Goal: Task Accomplishment & Management: Use online tool/utility

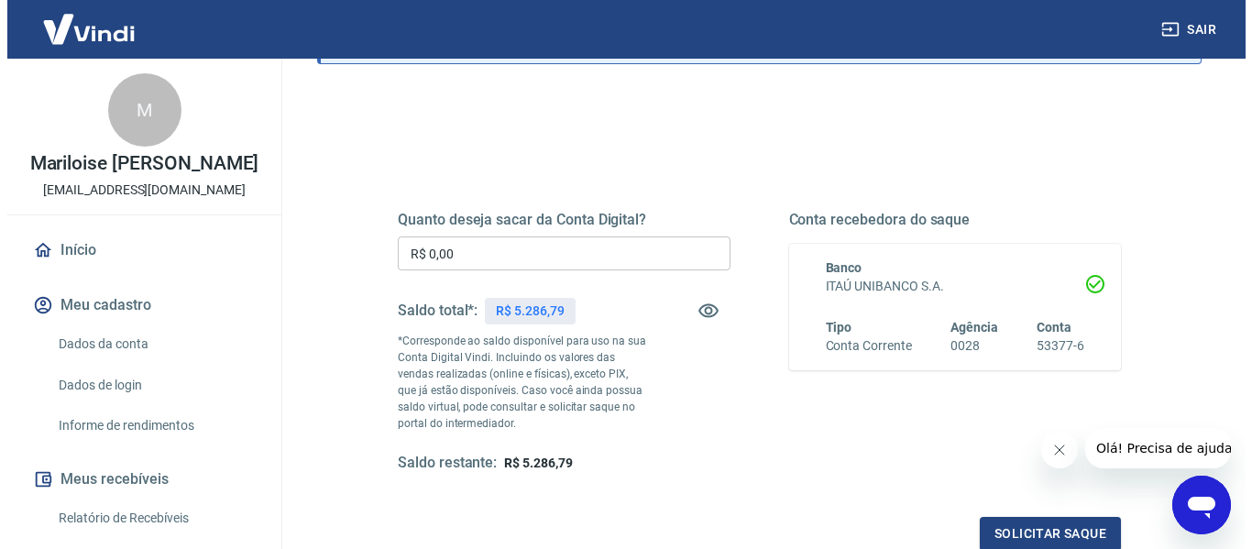
scroll to position [183, 0]
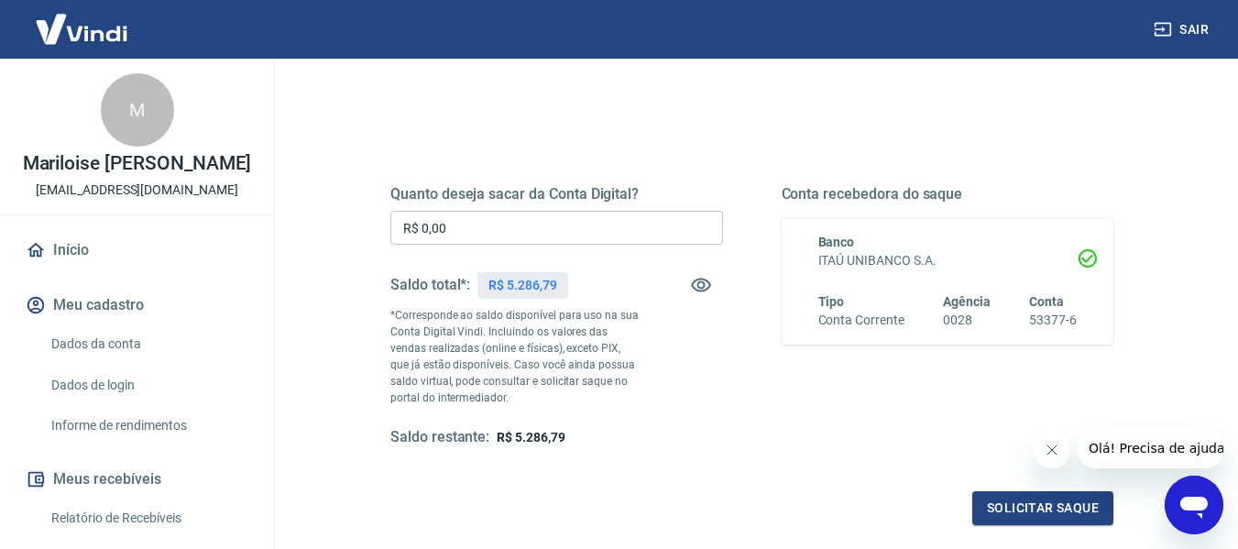
click at [464, 228] on input "R$ 0,00" at bounding box center [556, 228] width 333 height 34
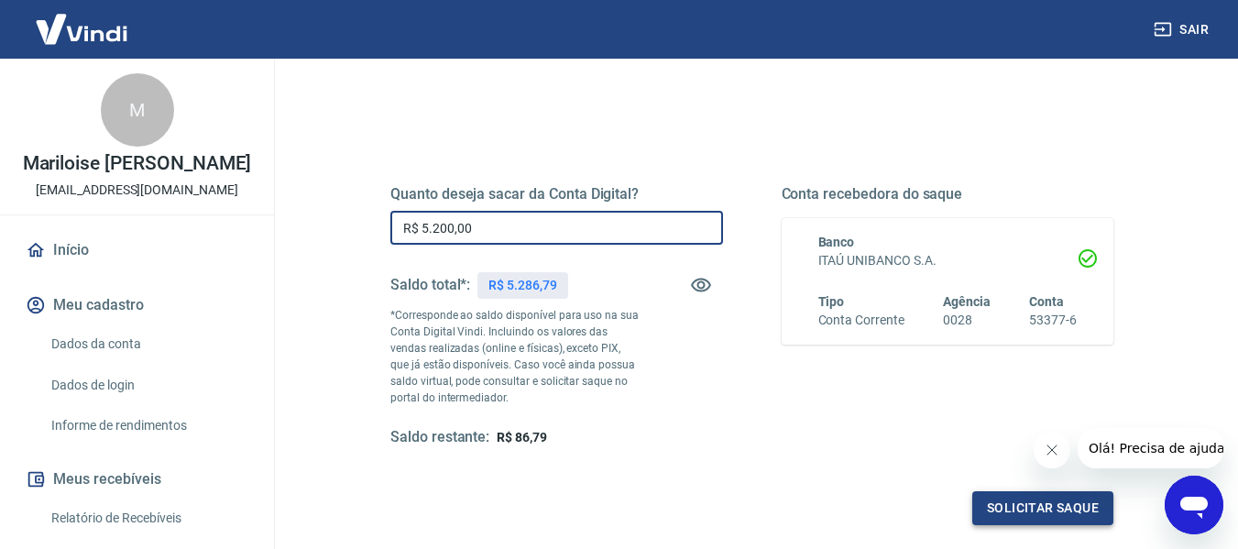
type input "R$ 5.200,00"
click at [1020, 509] on button "Solicitar saque" at bounding box center [1042, 508] width 141 height 34
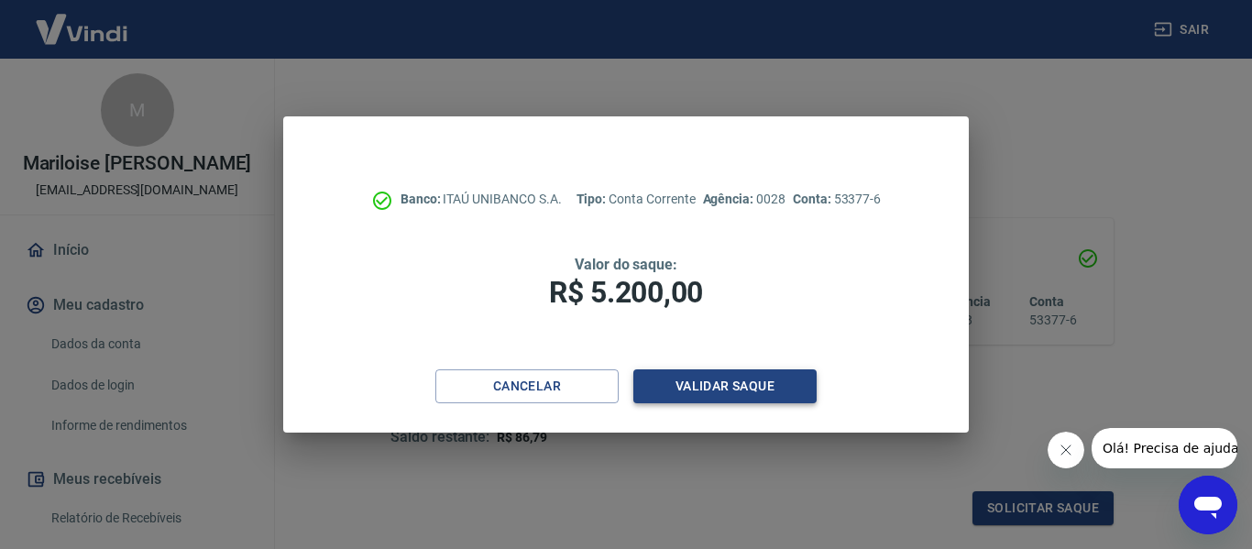
click at [738, 382] on button "Validar saque" at bounding box center [724, 386] width 183 height 34
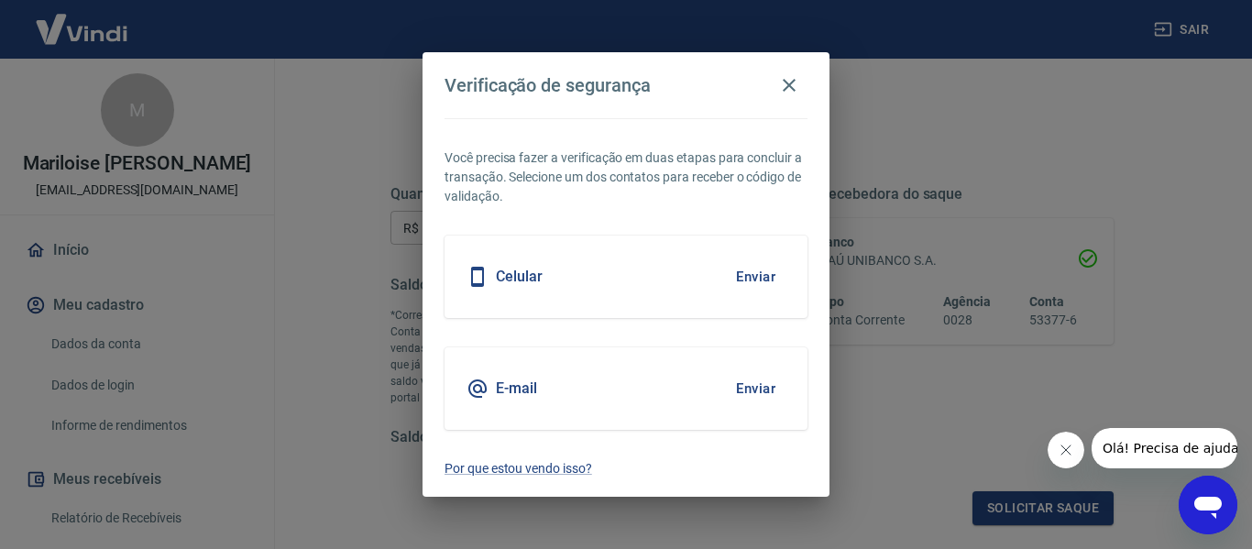
click at [651, 278] on div "Celular Enviar" at bounding box center [625, 276] width 363 height 82
click at [759, 274] on button "Enviar" at bounding box center [756, 276] width 60 height 38
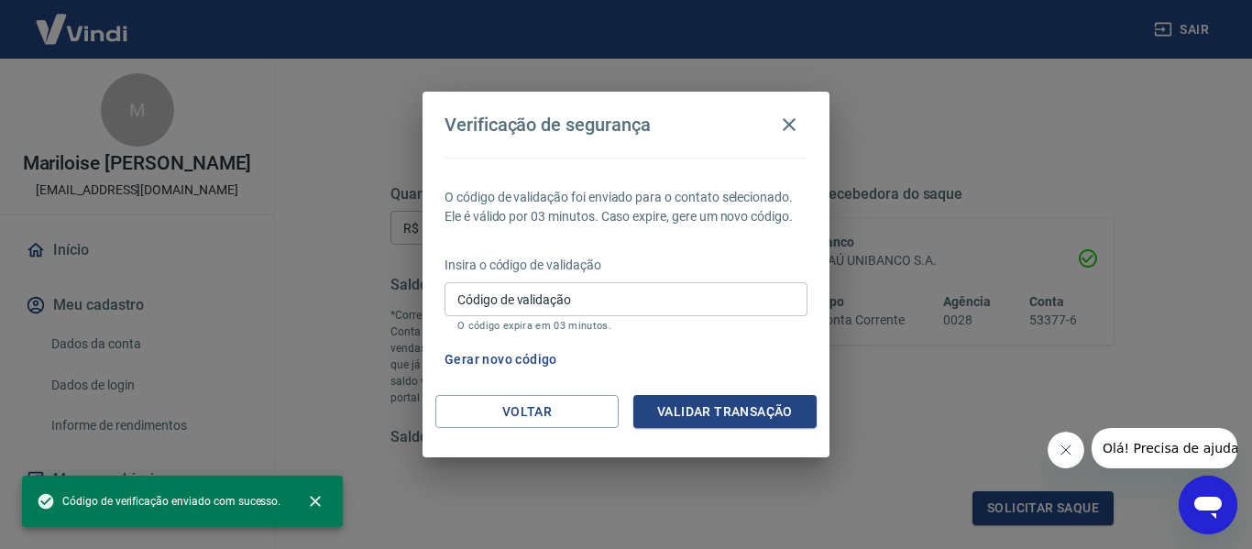
click at [670, 304] on input "Código de validação" at bounding box center [625, 299] width 363 height 34
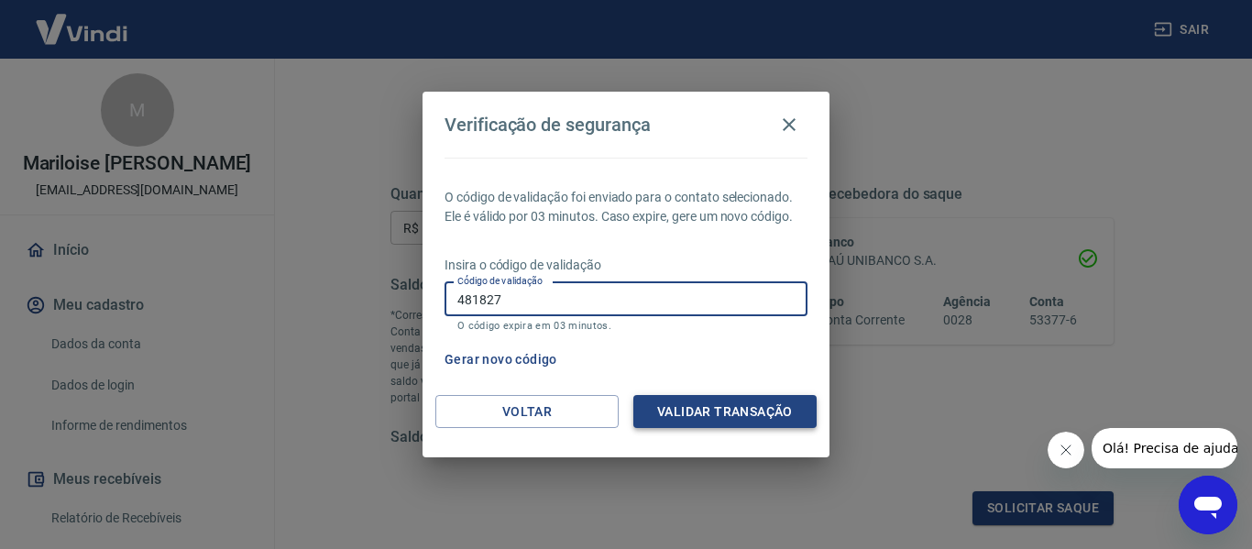
type input "481827"
click at [751, 396] on button "Validar transação" at bounding box center [724, 412] width 183 height 34
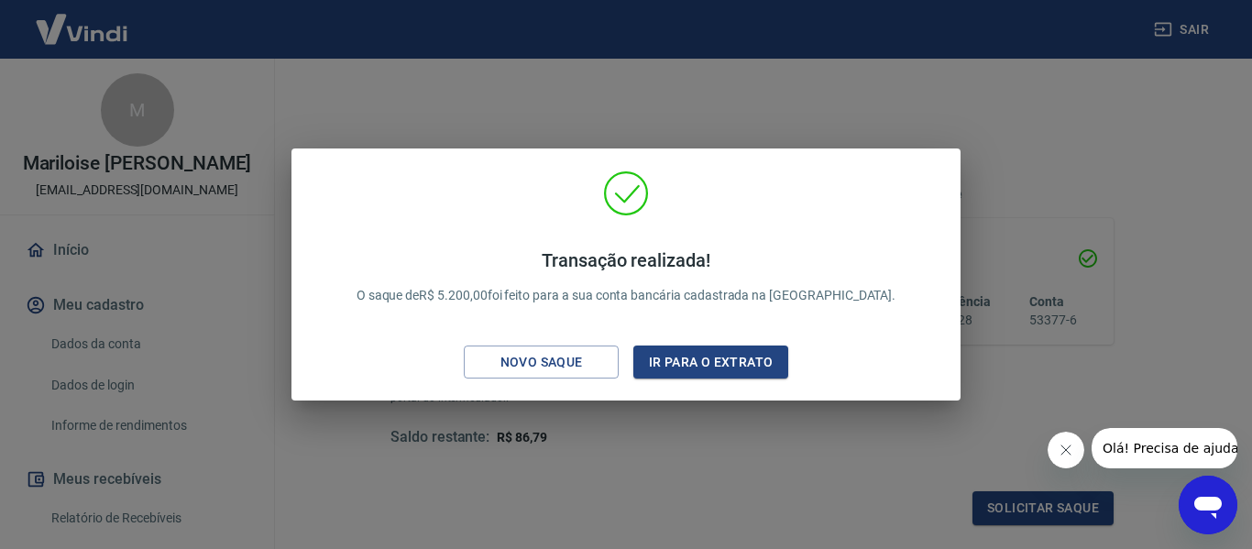
click at [729, 87] on div "Transação realizada! O saque de R$ 5.200,00 foi feito para a sua conta bancária…" at bounding box center [626, 274] width 1252 height 549
